Goal: Task Accomplishment & Management: Use online tool/utility

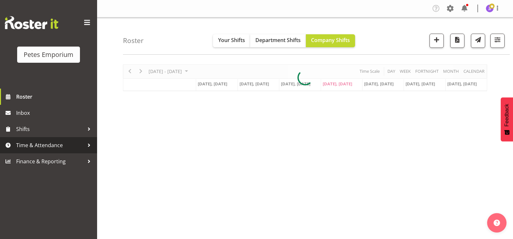
click at [54, 144] on span "Time & Attendance" at bounding box center [50, 145] width 68 height 10
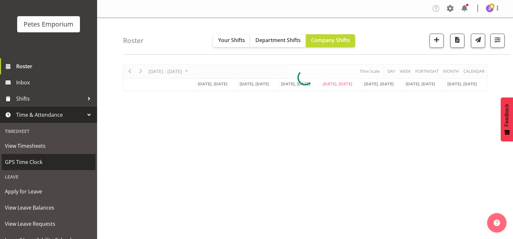
scroll to position [57, 0]
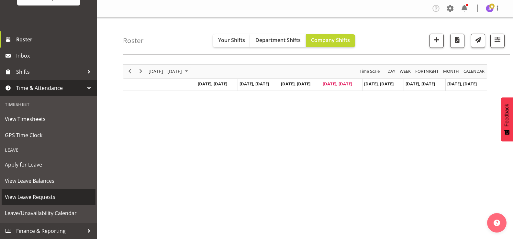
click at [54, 198] on span "View Leave Requests" at bounding box center [48, 197] width 87 height 10
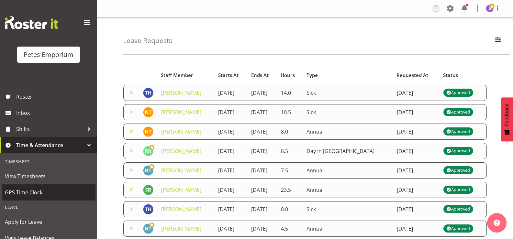
click at [38, 192] on span "GPS Time Clock" at bounding box center [48, 193] width 87 height 10
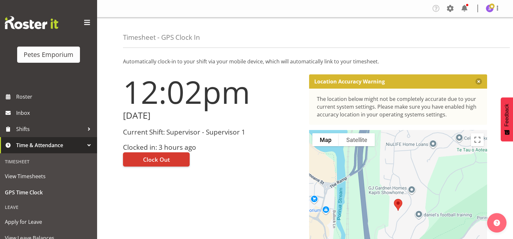
click at [270, 135] on h3 "Current Shift: Supervisor - Supervisor 1" at bounding box center [212, 131] width 178 height 7
click at [179, 161] on button "Clock Out" at bounding box center [156, 159] width 67 height 14
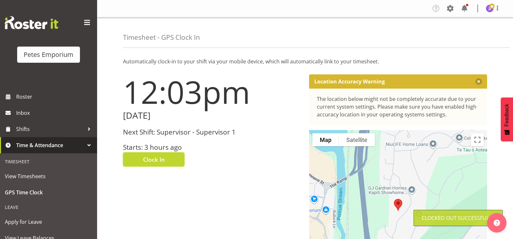
click at [490, 12] on img at bounding box center [490, 9] width 8 height 8
click at [467, 39] on link "Log Out" at bounding box center [470, 34] width 62 height 12
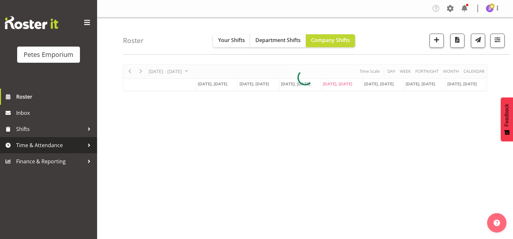
click at [48, 145] on span "Time & Attendance" at bounding box center [50, 145] width 68 height 10
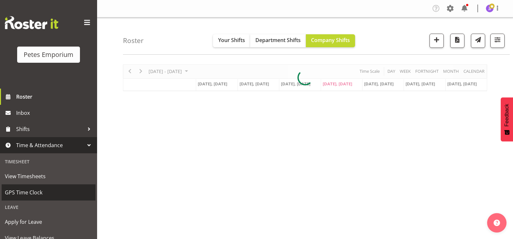
click at [56, 193] on span "GPS Time Clock" at bounding box center [48, 193] width 87 height 10
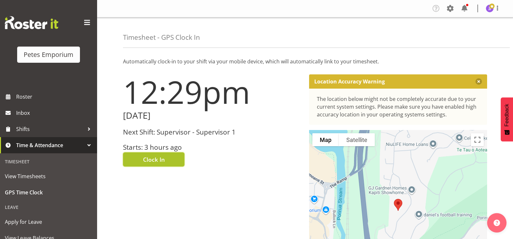
click at [152, 162] on span "Clock In" at bounding box center [154, 159] width 22 height 8
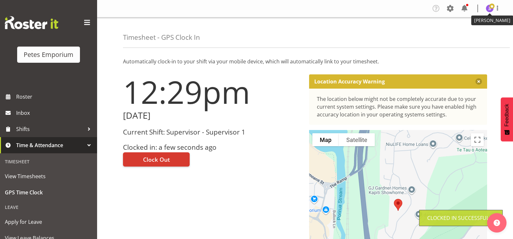
click at [488, 11] on img at bounding box center [490, 9] width 8 height 8
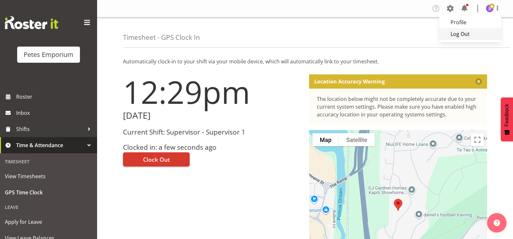
click at [465, 34] on link "Log Out" at bounding box center [470, 34] width 62 height 12
